Goal: Use online tool/utility: Utilize a website feature to perform a specific function

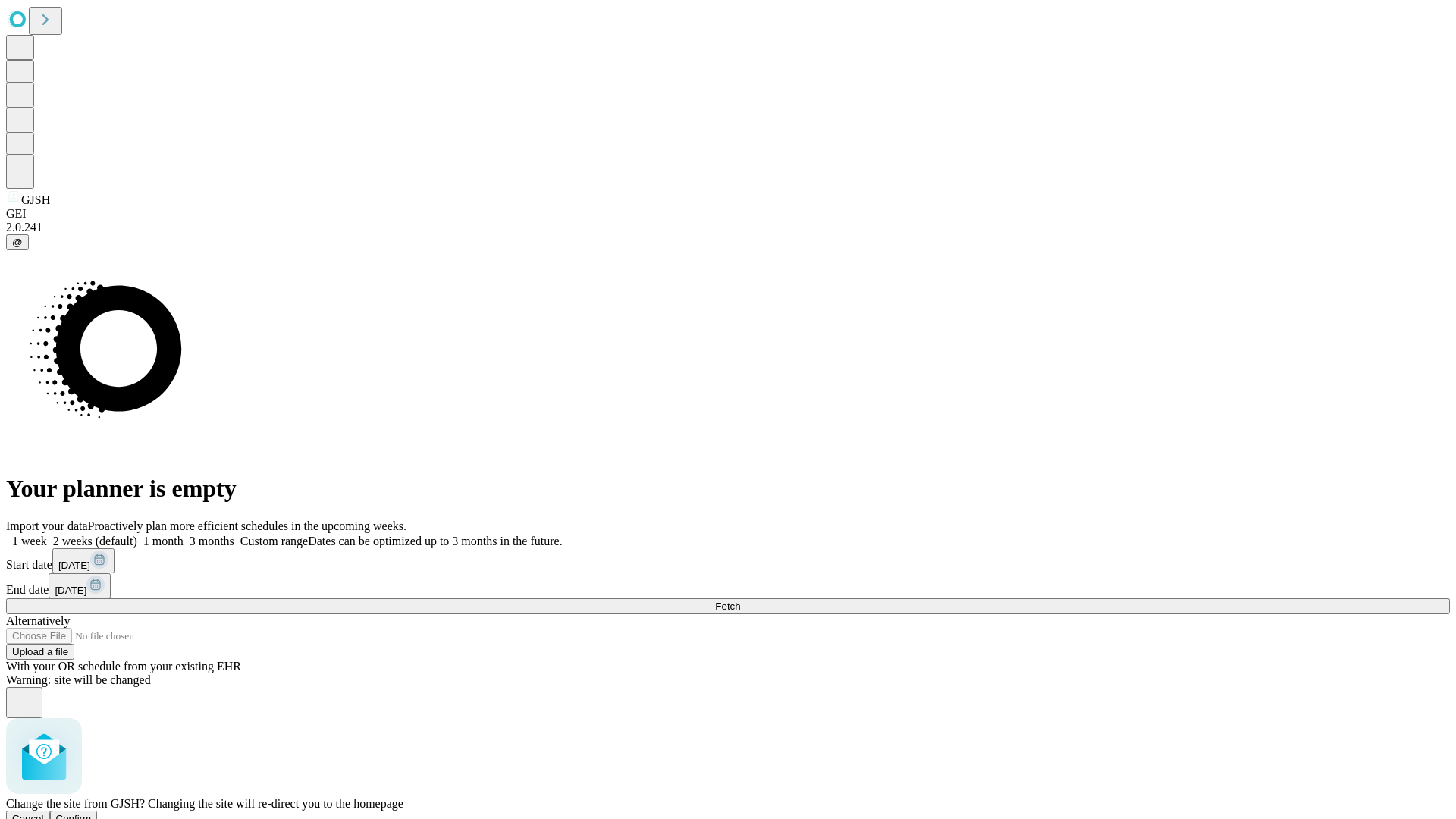
click at [92, 813] on span "Confirm" at bounding box center [74, 818] width 36 height 11
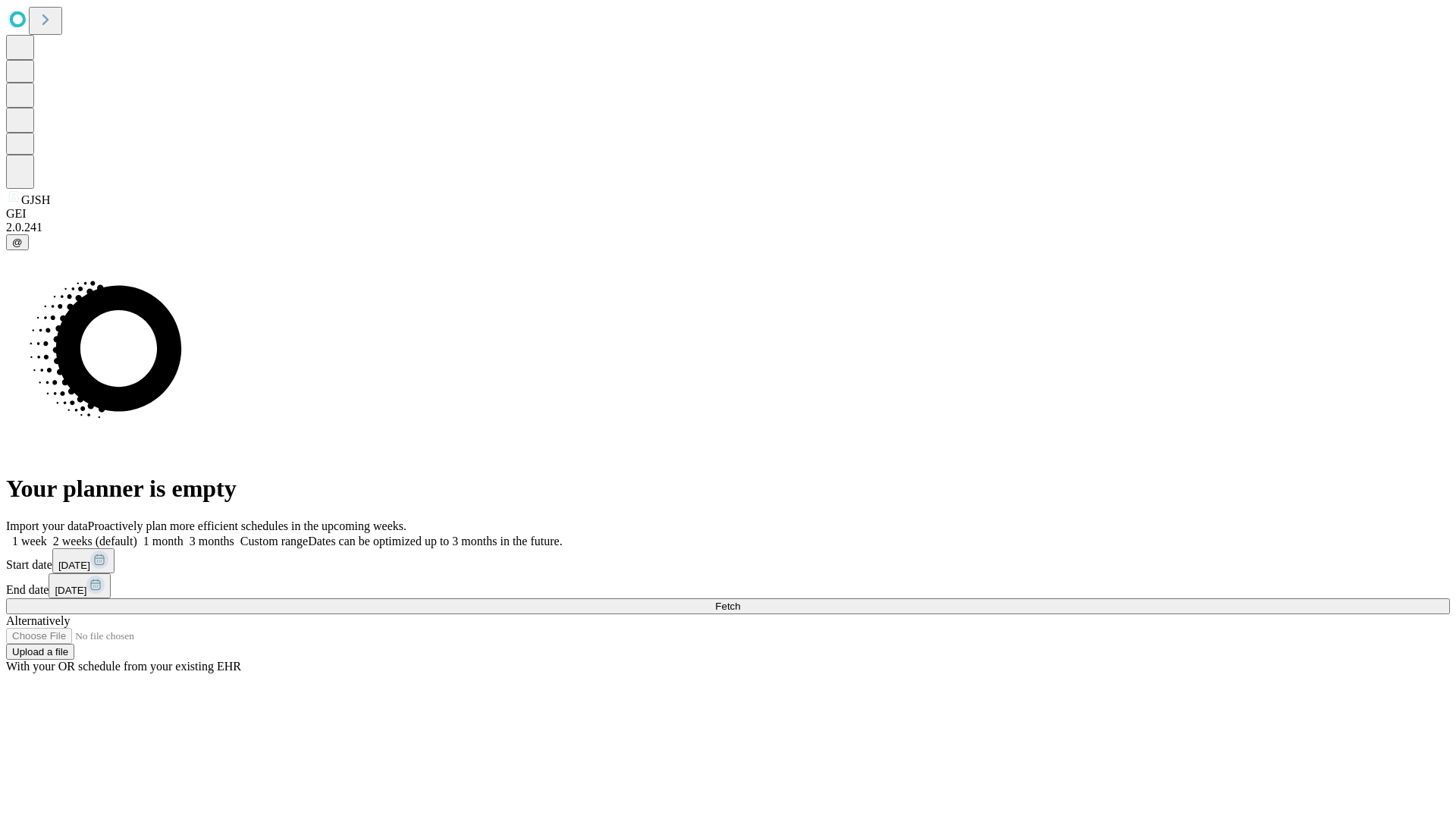
click at [137, 535] on label "2 weeks (default)" at bounding box center [92, 541] width 90 height 13
click at [740, 601] on span "Fetch" at bounding box center [727, 606] width 25 height 11
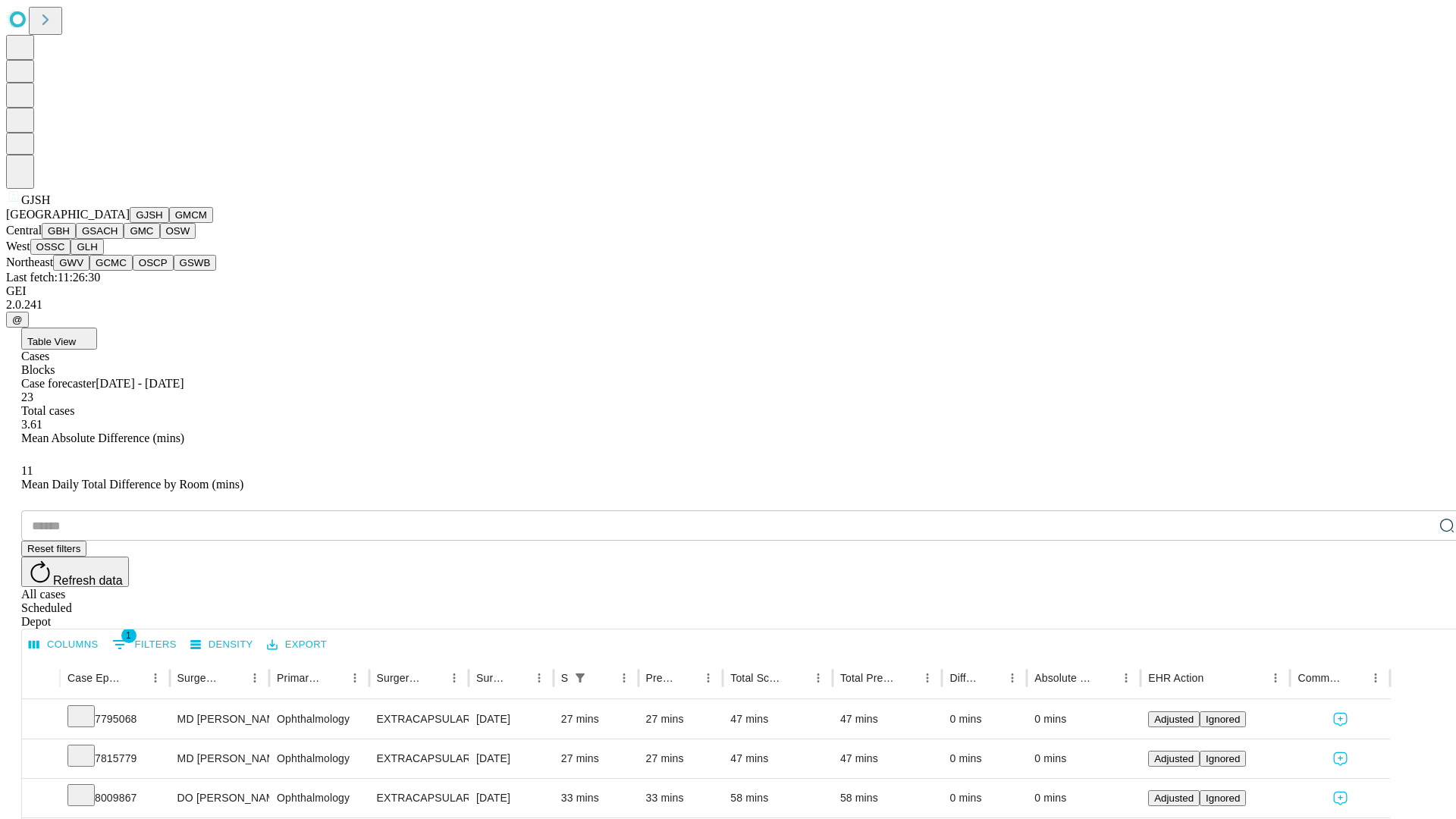
click at [169, 223] on button "GMCM" at bounding box center [190, 215] width 44 height 16
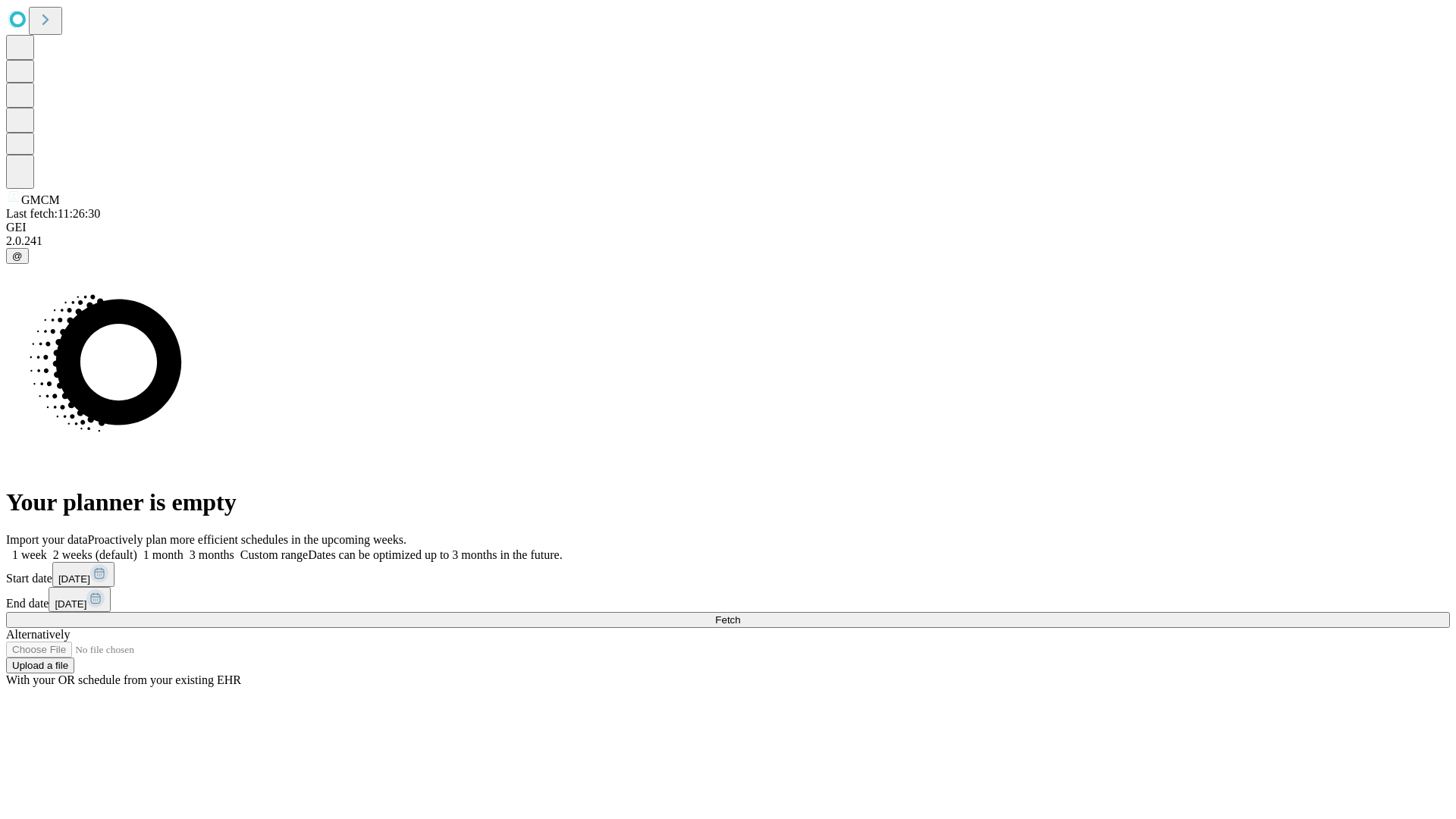
click at [137, 549] on label "2 weeks (default)" at bounding box center [92, 555] width 90 height 13
click at [740, 614] on span "Fetch" at bounding box center [727, 619] width 25 height 11
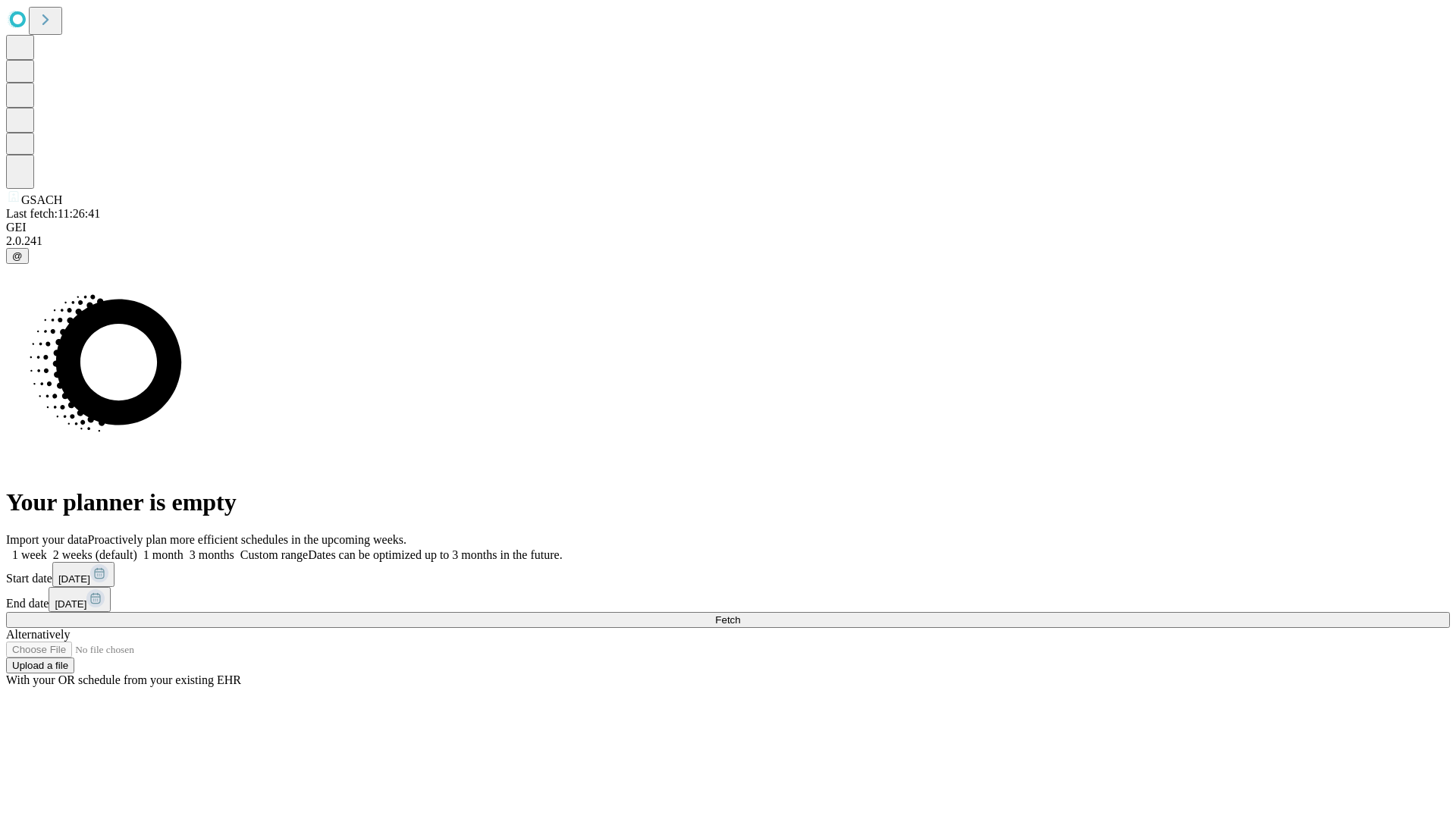
click at [137, 549] on label "2 weeks (default)" at bounding box center [92, 555] width 90 height 13
click at [740, 614] on span "Fetch" at bounding box center [727, 619] width 25 height 11
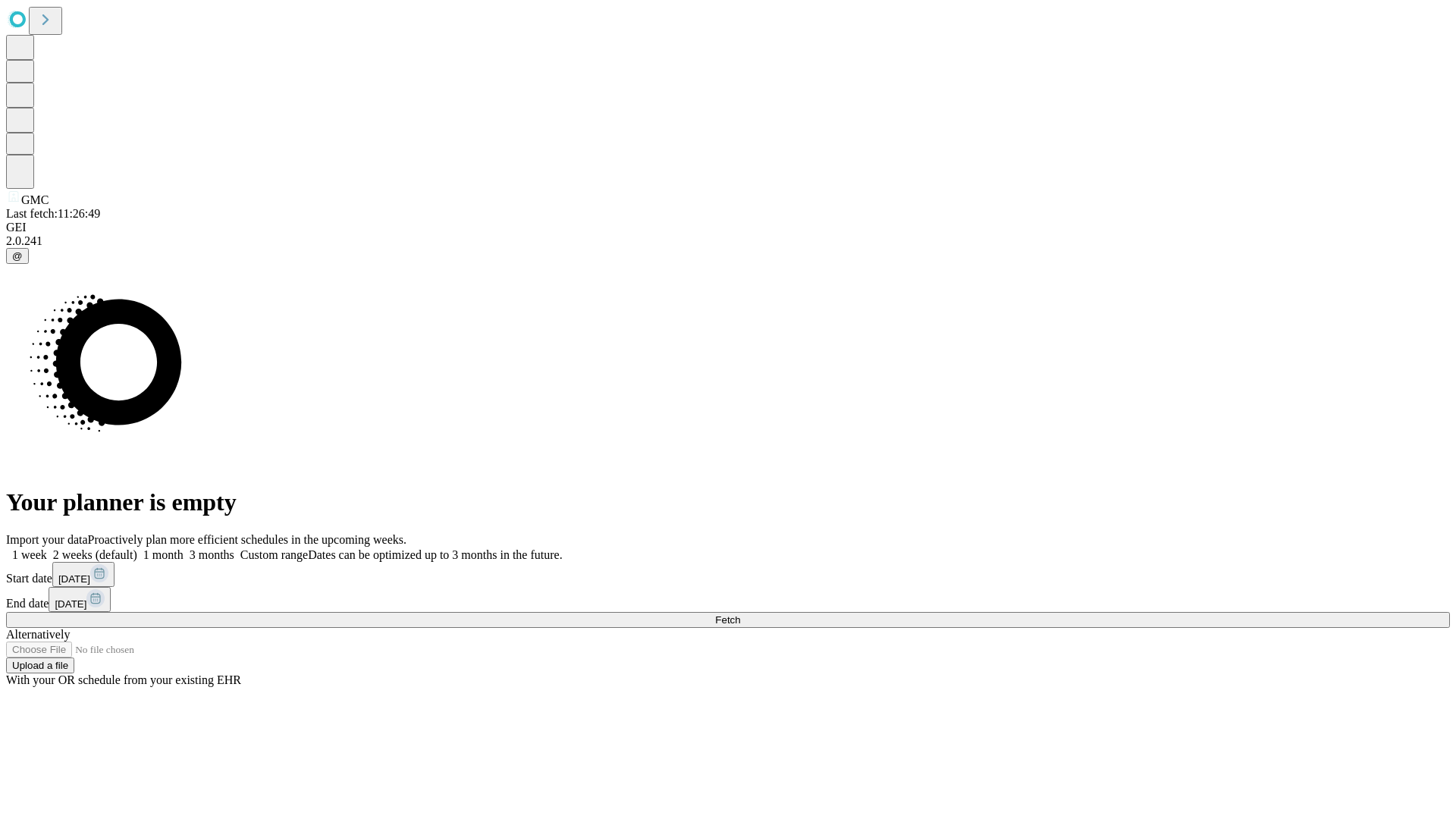
click at [740, 614] on span "Fetch" at bounding box center [727, 619] width 25 height 11
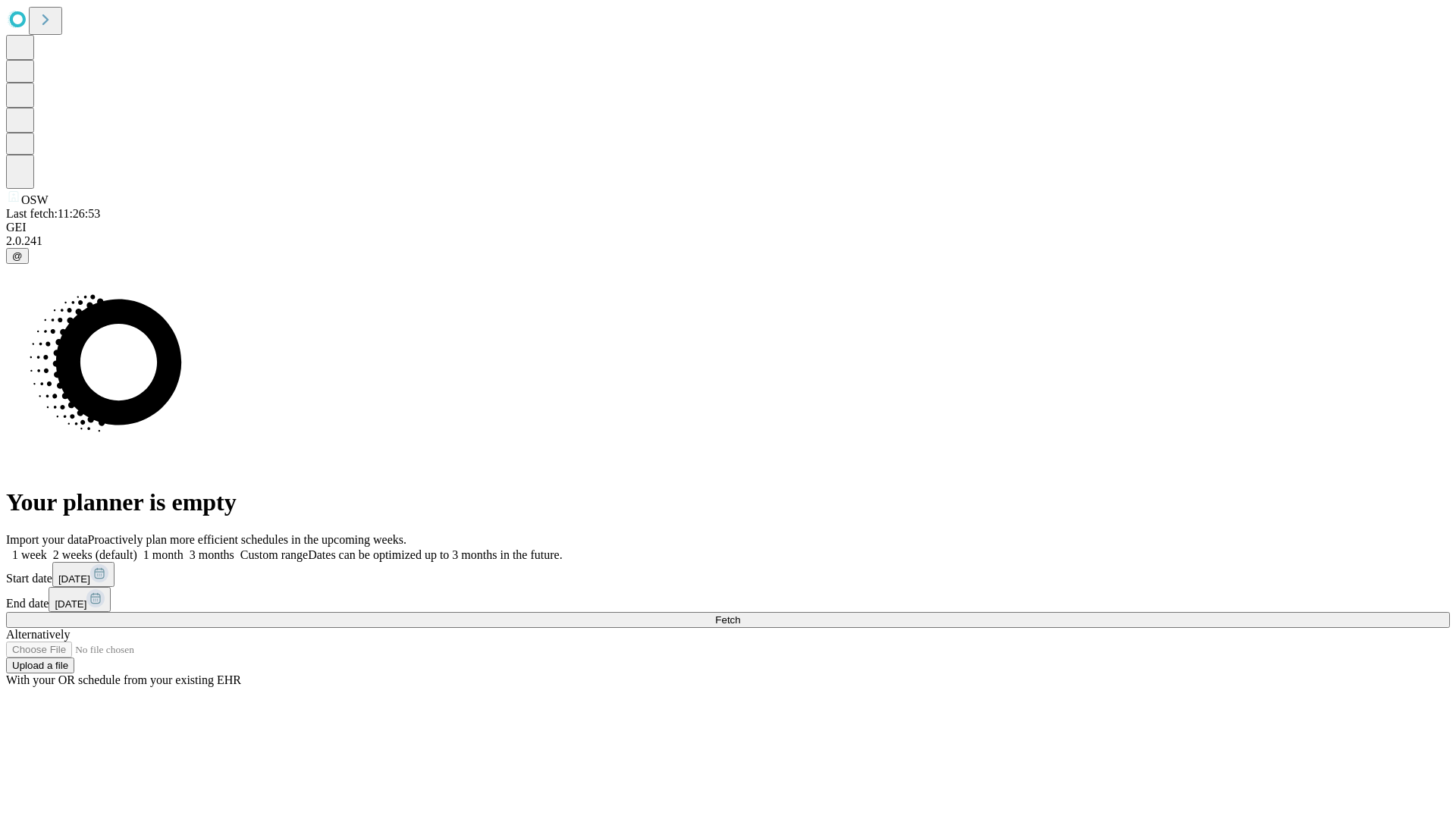
click at [137, 549] on label "2 weeks (default)" at bounding box center [92, 555] width 90 height 13
click at [740, 614] on span "Fetch" at bounding box center [727, 619] width 25 height 11
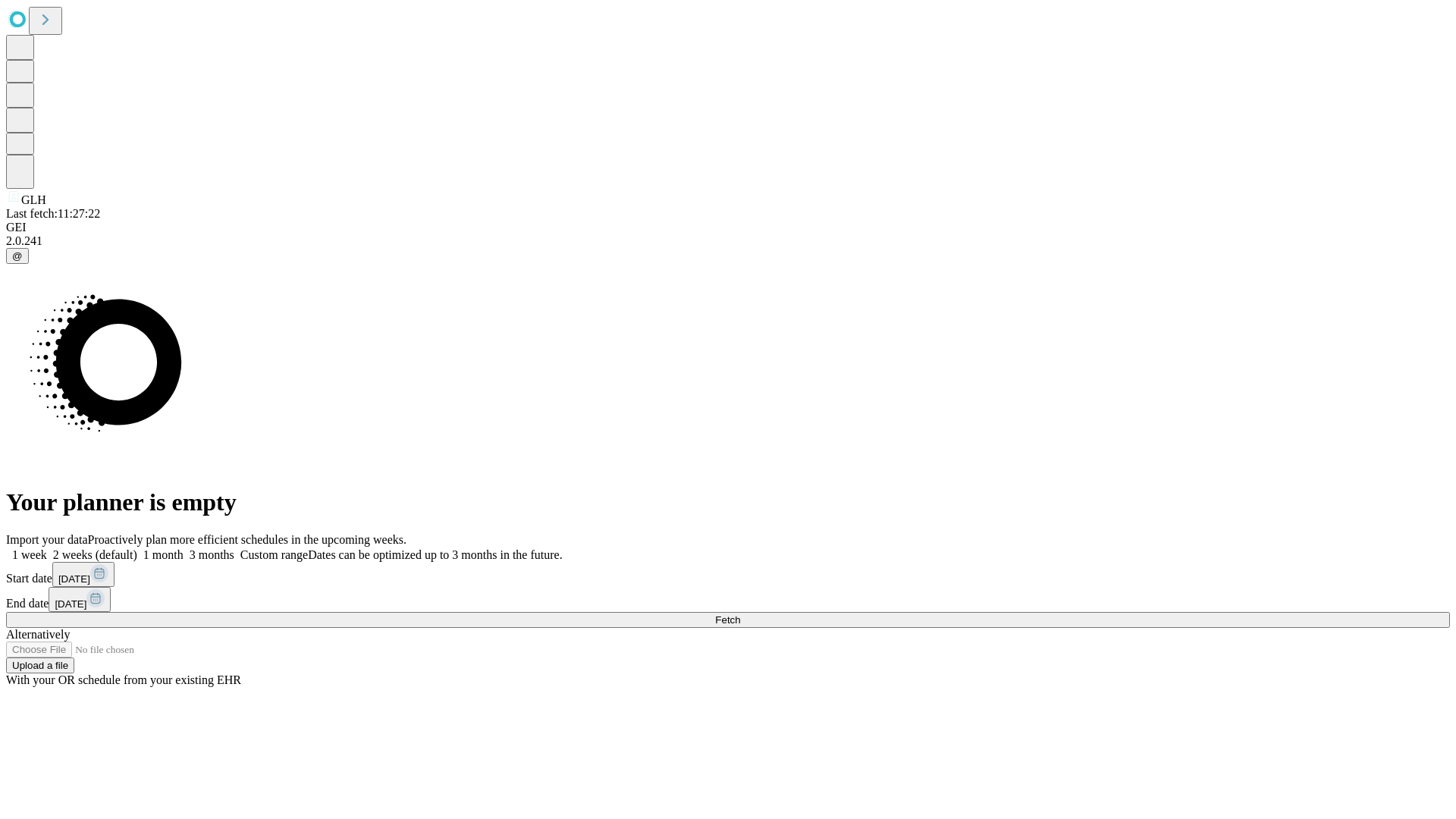
click at [137, 549] on label "2 weeks (default)" at bounding box center [92, 555] width 90 height 13
click at [740, 614] on span "Fetch" at bounding box center [727, 619] width 25 height 11
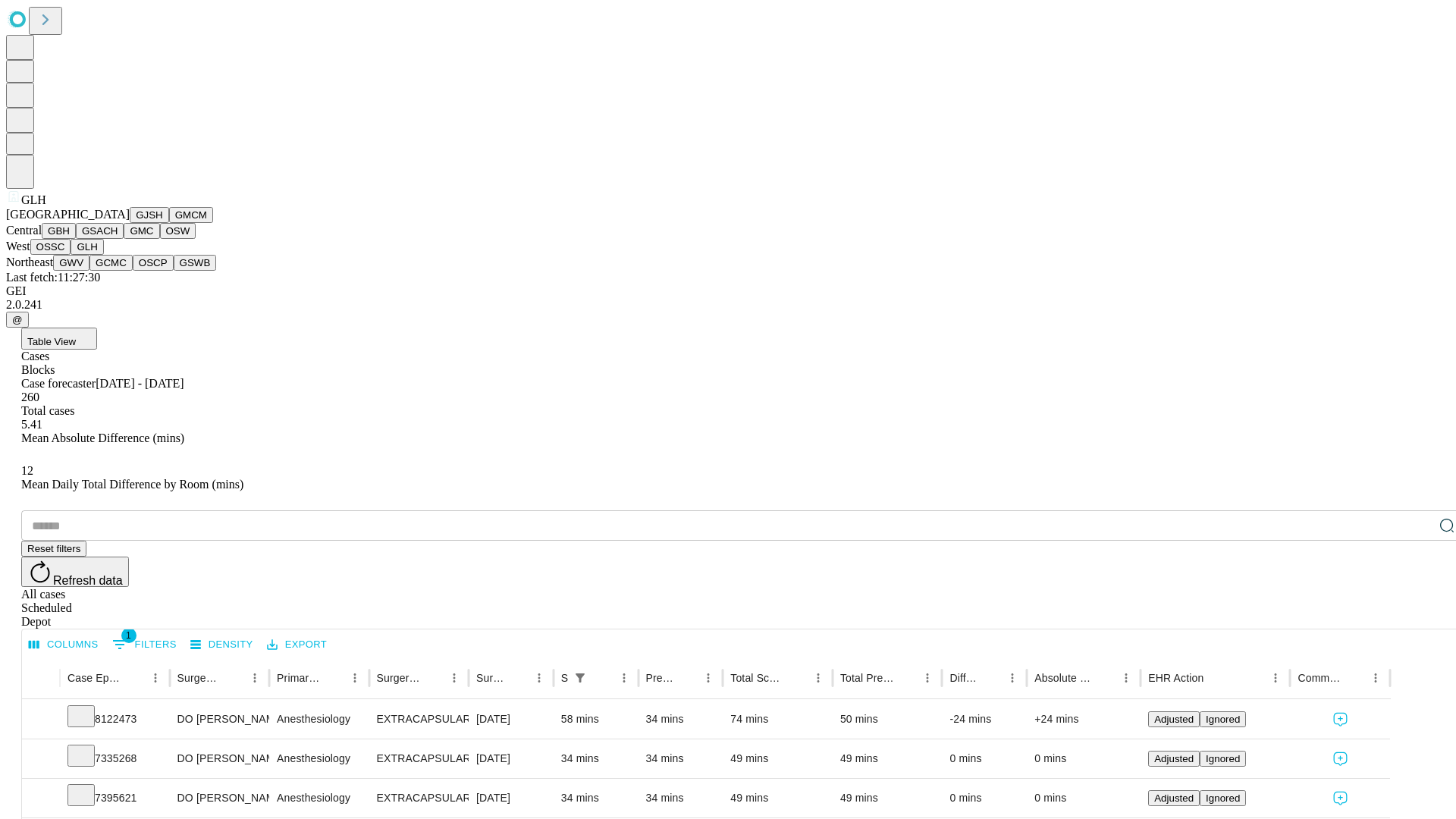
click at [90, 270] on button "GWV" at bounding box center [71, 263] width 37 height 16
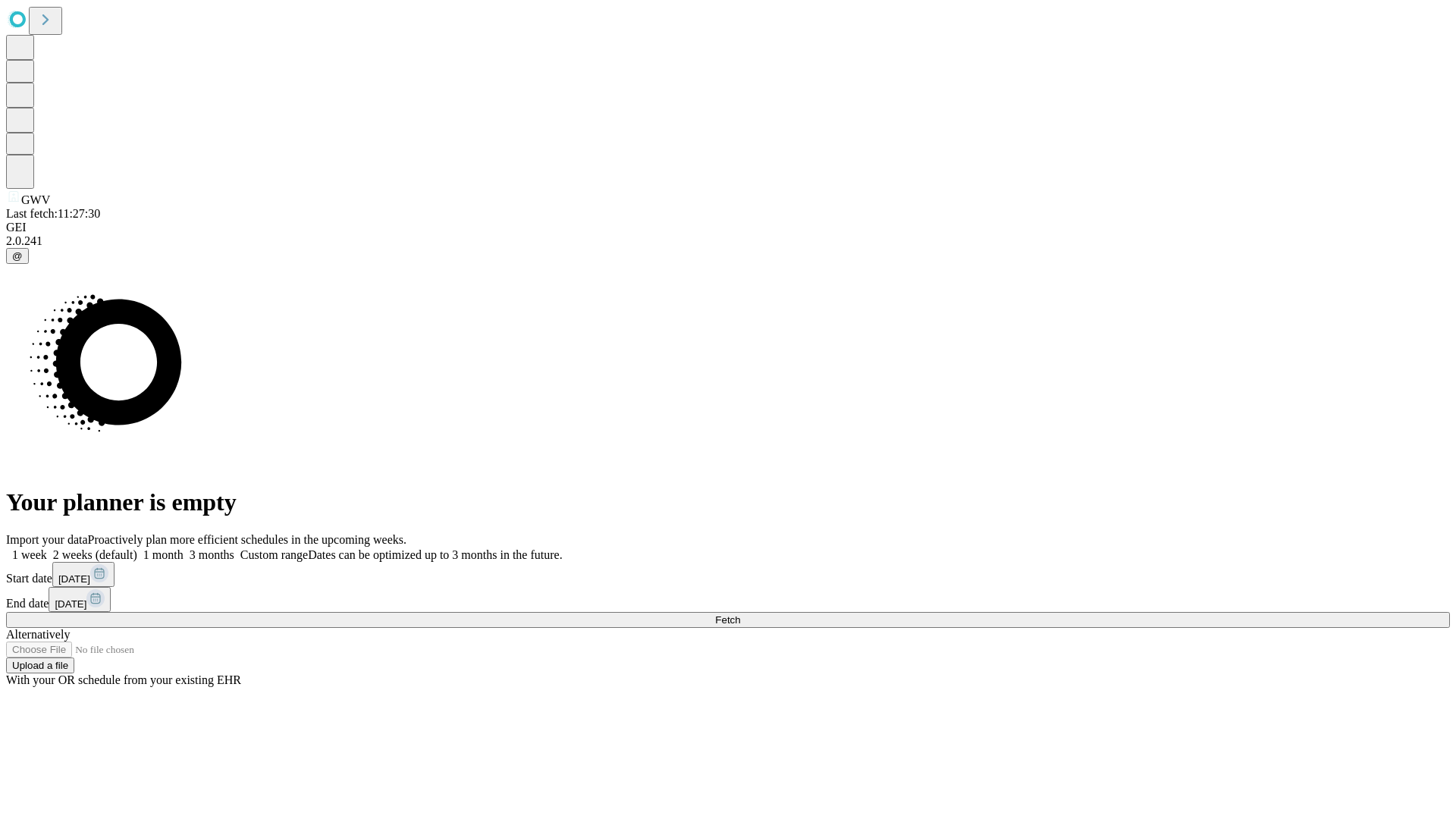
click at [137, 549] on label "2 weeks (default)" at bounding box center [92, 555] width 90 height 13
click at [740, 614] on span "Fetch" at bounding box center [727, 619] width 25 height 11
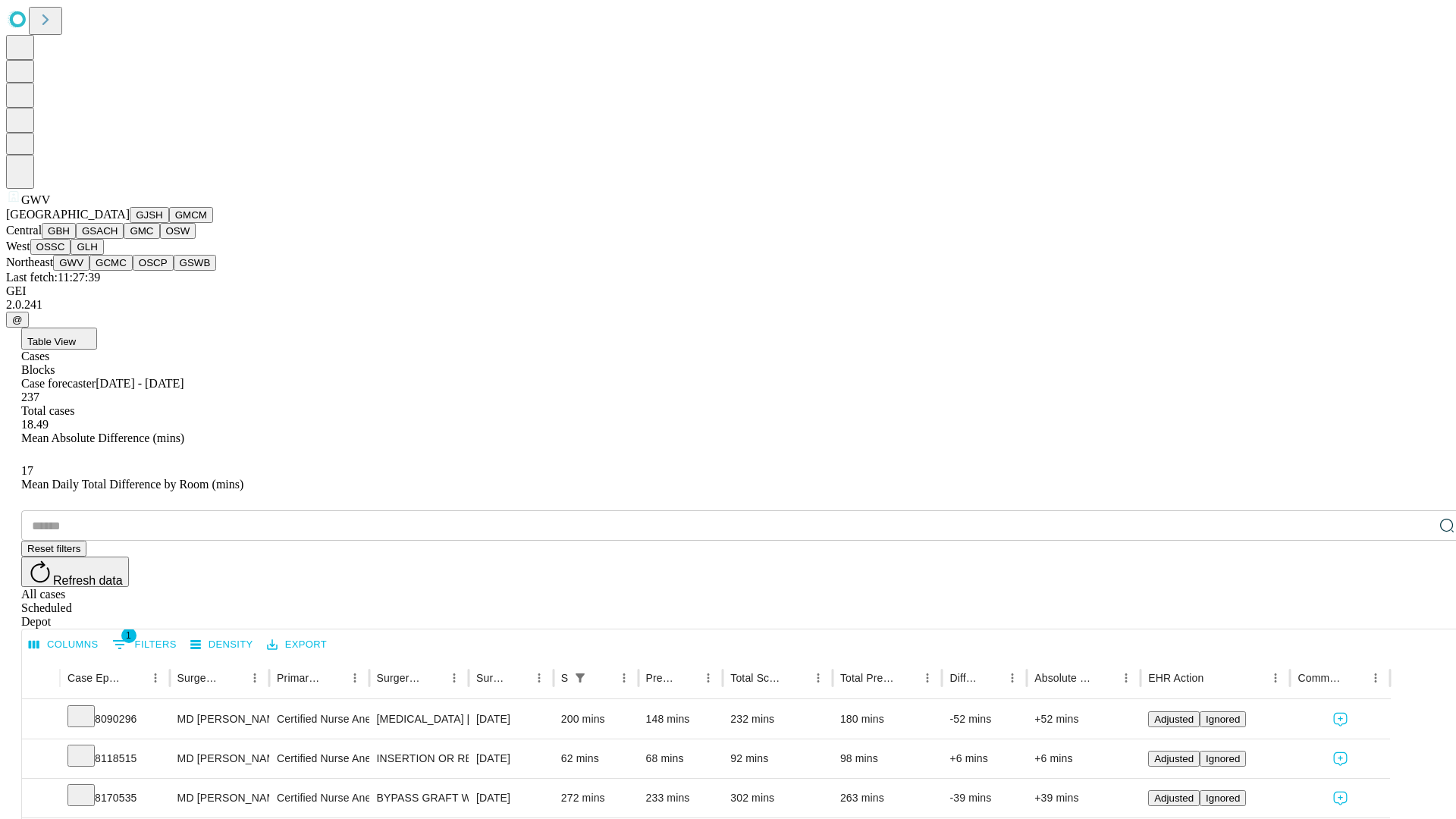
click at [117, 270] on button "GCMC" at bounding box center [111, 263] width 43 height 16
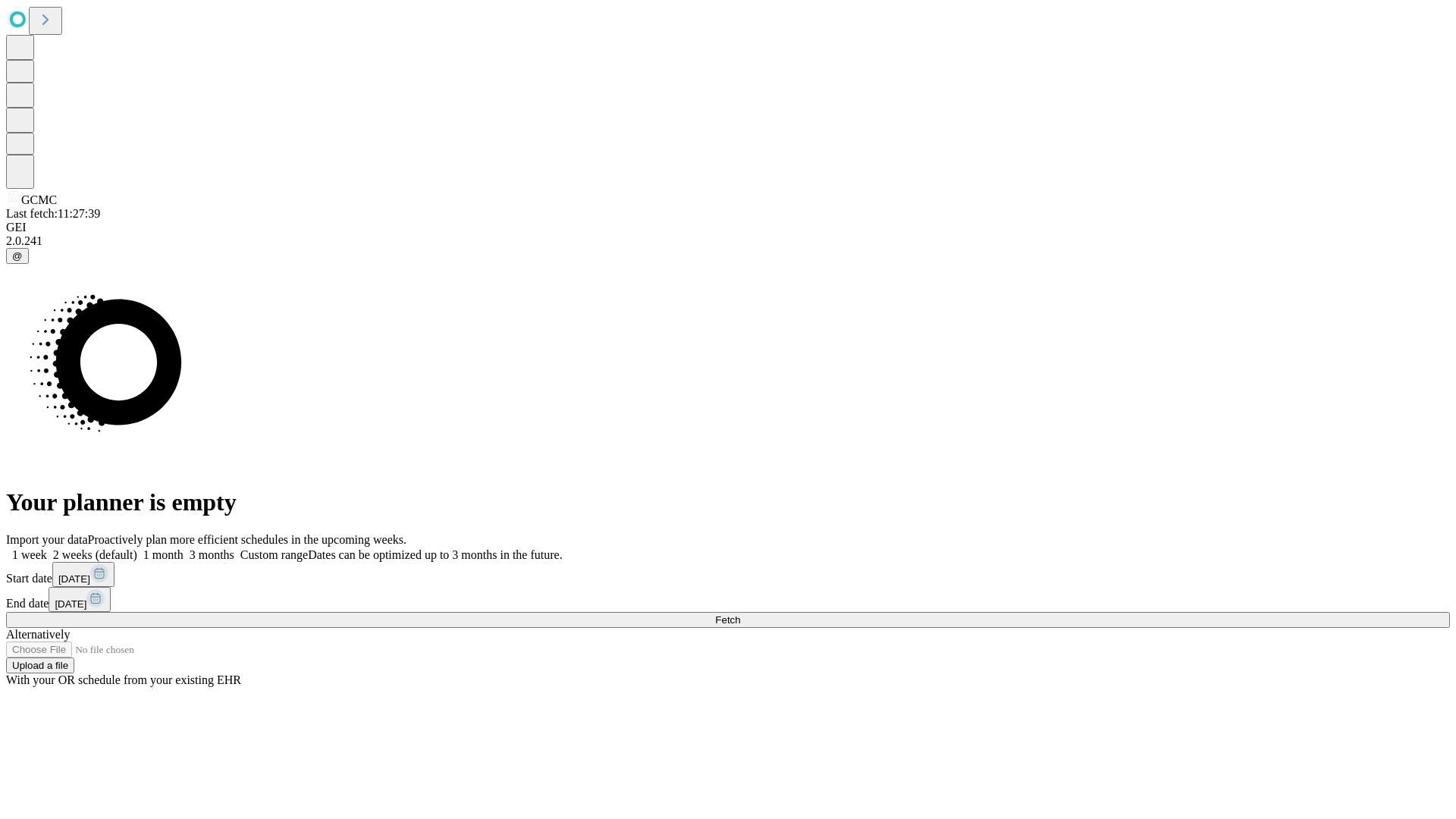
click at [137, 549] on label "2 weeks (default)" at bounding box center [92, 555] width 90 height 13
click at [740, 614] on span "Fetch" at bounding box center [727, 619] width 25 height 11
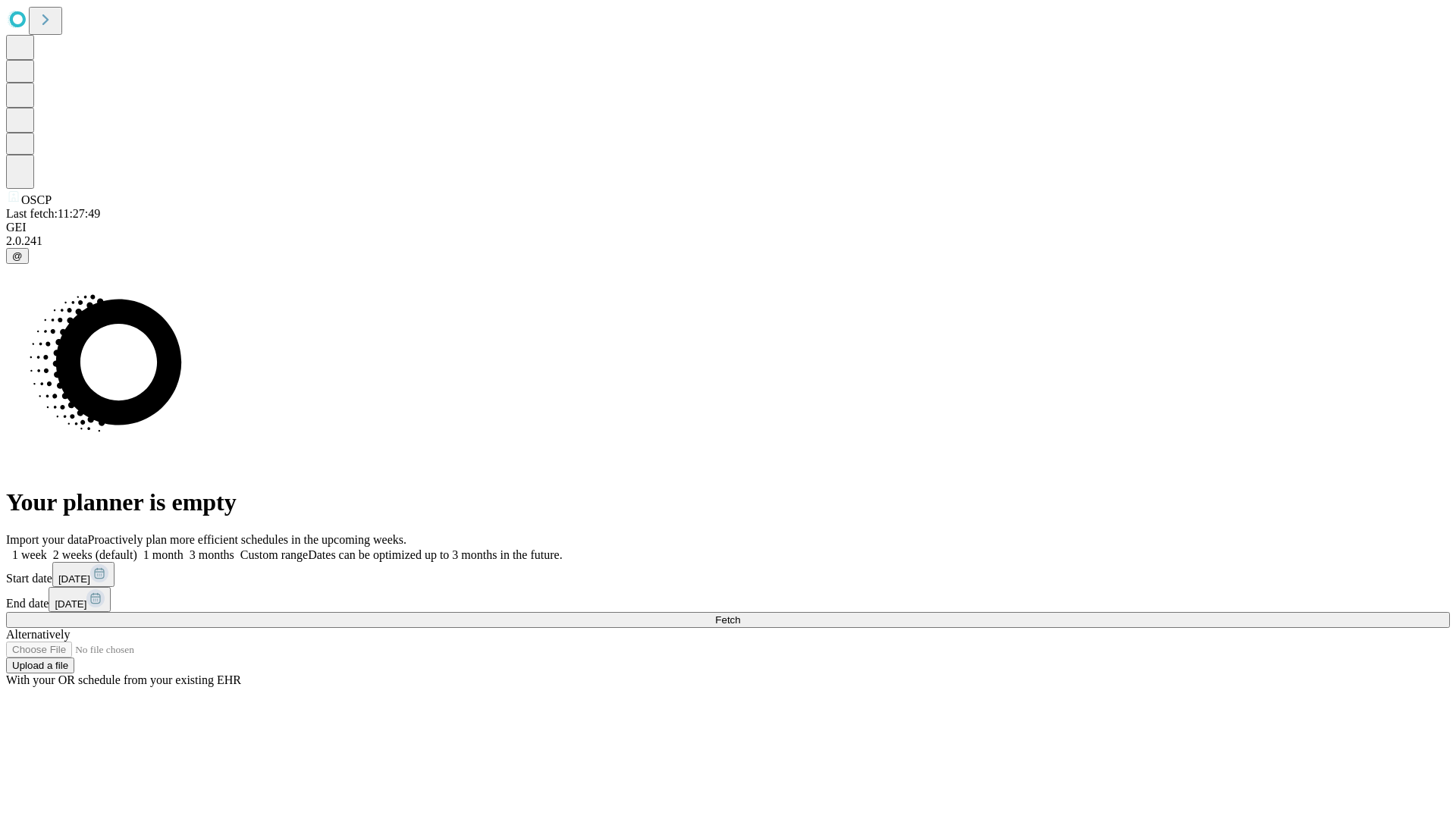
click at [137, 549] on label "2 weeks (default)" at bounding box center [92, 555] width 90 height 13
click at [740, 614] on span "Fetch" at bounding box center [727, 619] width 25 height 11
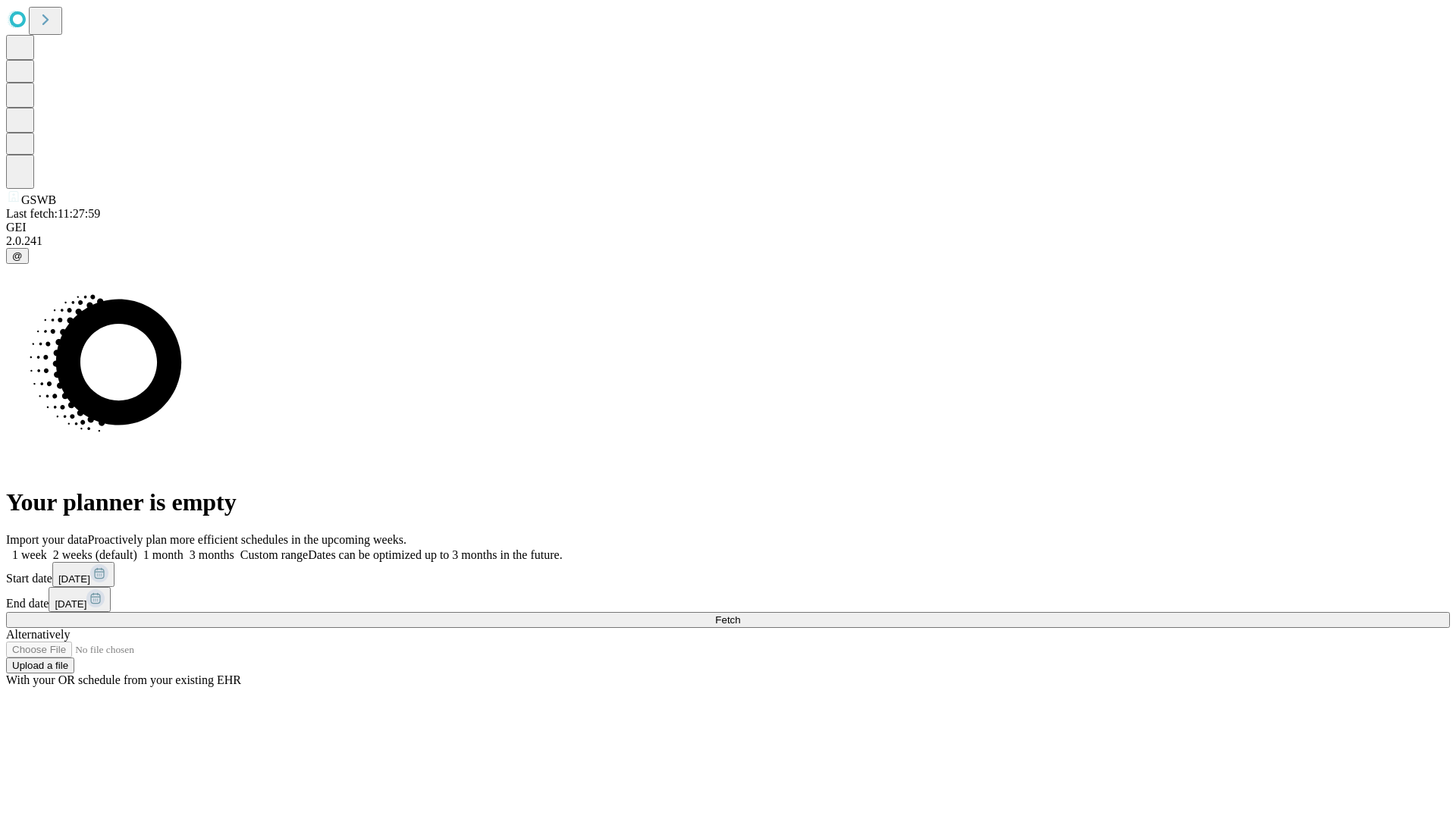
click at [137, 549] on label "2 weeks (default)" at bounding box center [92, 555] width 90 height 13
click at [740, 614] on span "Fetch" at bounding box center [727, 619] width 25 height 11
